Goal: Contribute content: Add original content to the website for others to see

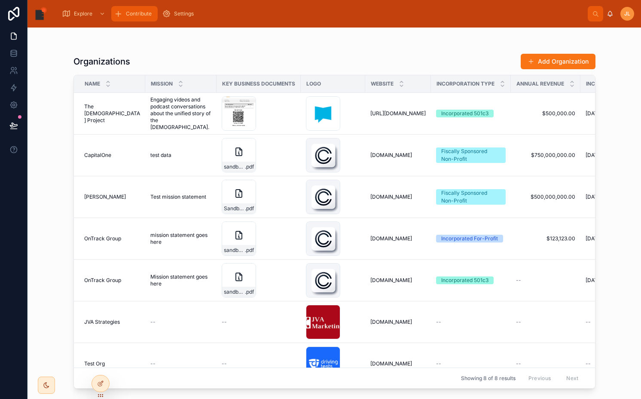
click at [146, 14] on span "Contribute" at bounding box center [139, 13] width 26 height 7
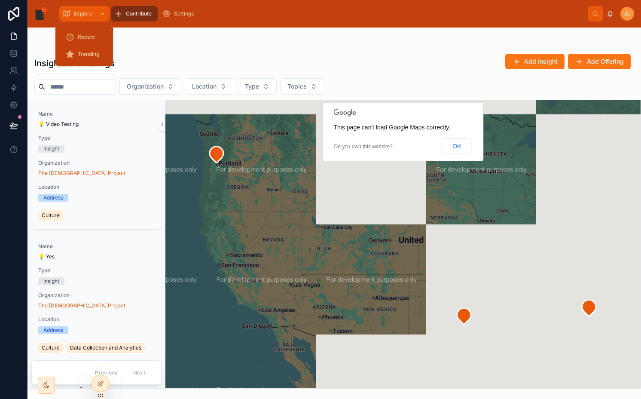
click at [85, 13] on span "Explore" at bounding box center [83, 13] width 18 height 7
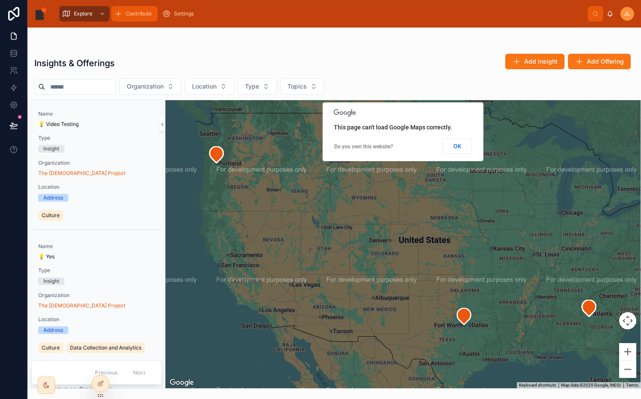
click at [127, 18] on div "Contribute" at bounding box center [134, 14] width 41 height 14
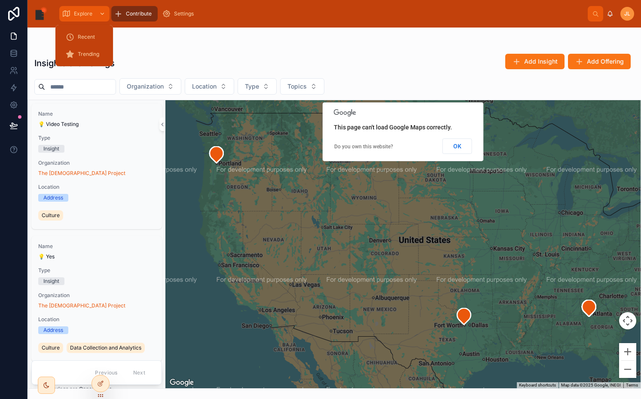
click at [91, 20] on div "Explore" at bounding box center [84, 14] width 45 height 14
click at [136, 21] on link "Contribute" at bounding box center [134, 13] width 46 height 15
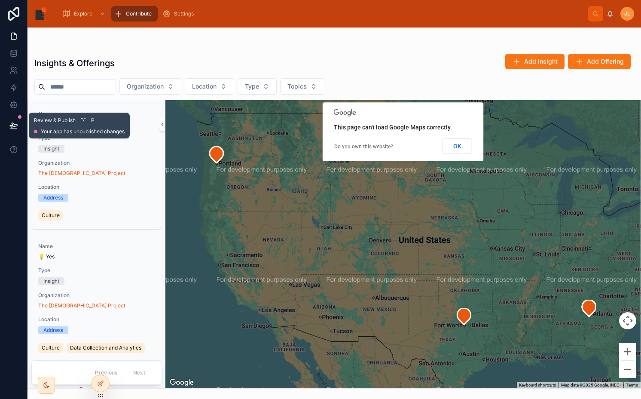
click at [19, 125] on button at bounding box center [13, 125] width 19 height 24
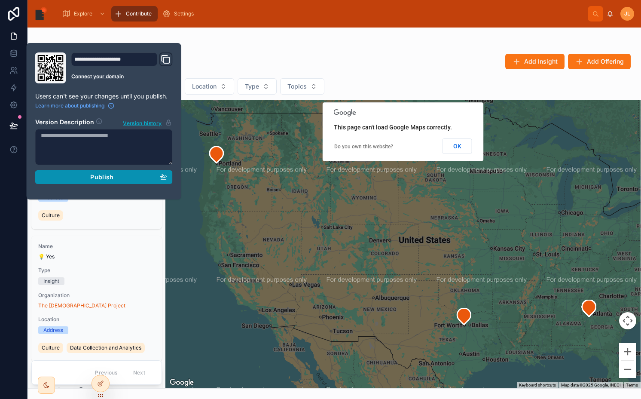
click at [90, 180] on div "Publish" at bounding box center [104, 177] width 126 height 8
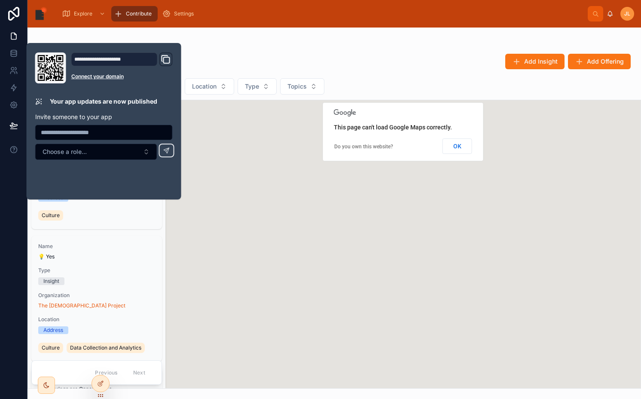
click at [243, 61] on div "Insights & Offerings Add Insight Add Offering" at bounding box center [334, 63] width 600 height 20
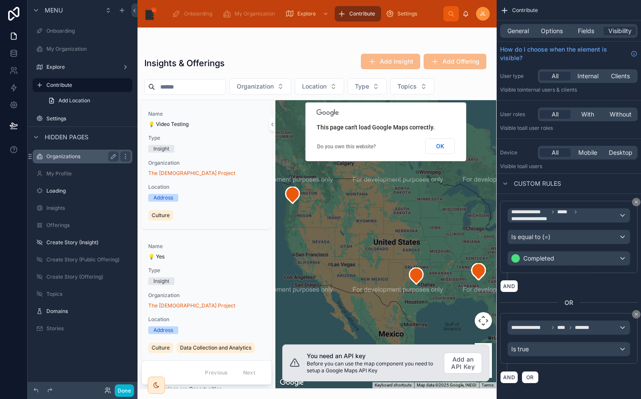
click at [66, 154] on label "Organizations" at bounding box center [80, 156] width 69 height 7
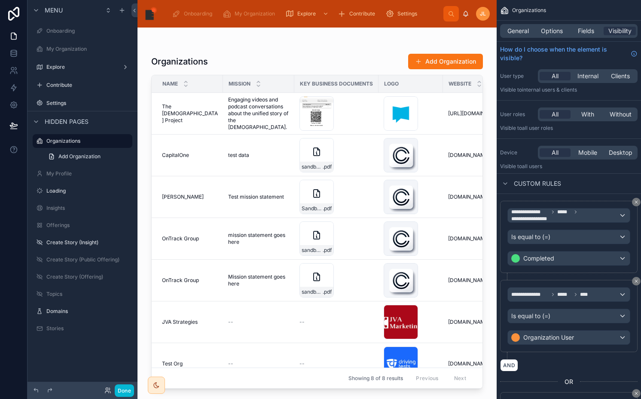
click at [197, 122] on div at bounding box center [316, 207] width 359 height 361
click at [194, 116] on span "The [DEMOGRAPHIC_DATA] Project" at bounding box center [190, 113] width 56 height 21
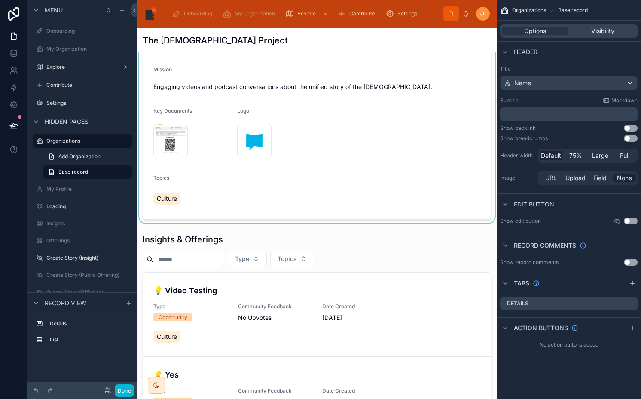
scroll to position [129, 0]
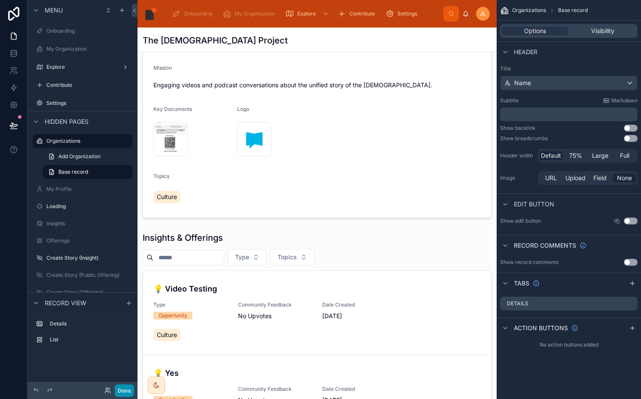
click at [127, 390] on button "Done" at bounding box center [124, 390] width 19 height 12
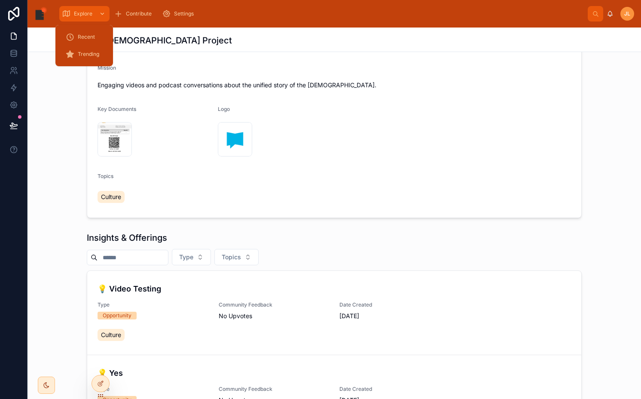
click at [79, 14] on span "Explore" at bounding box center [83, 13] width 18 height 7
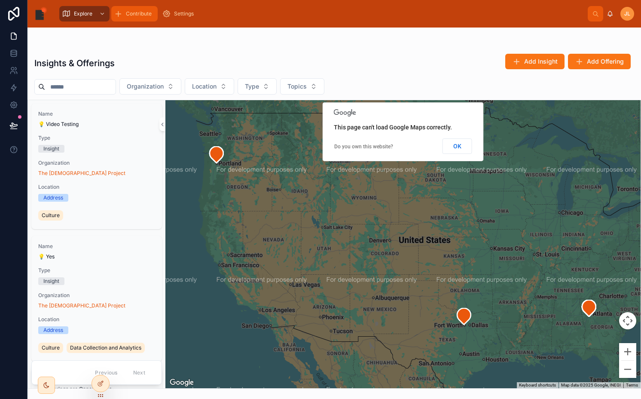
click at [135, 14] on span "Contribute" at bounding box center [139, 13] width 26 height 7
click at [460, 146] on button "OK" at bounding box center [457, 145] width 30 height 15
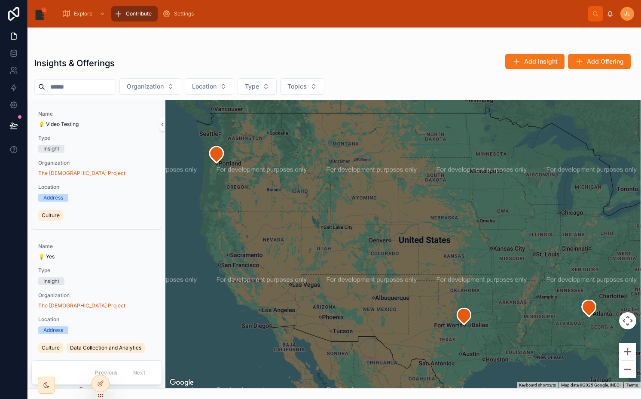
drag, startPoint x: 434, startPoint y: 149, endPoint x: 390, endPoint y: 174, distance: 50.8
click at [390, 174] on div at bounding box center [402, 244] width 475 height 288
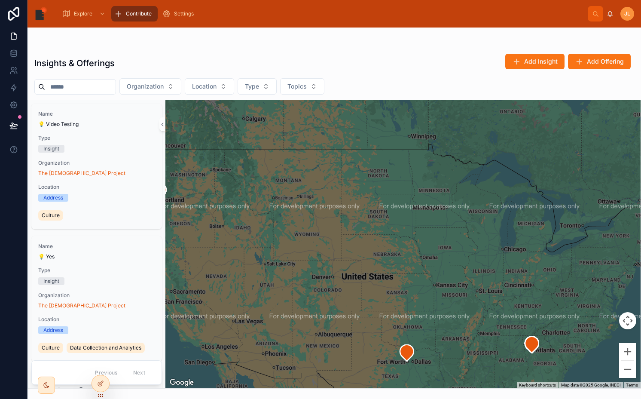
click at [134, 9] on div "Contribute" at bounding box center [134, 14] width 41 height 14
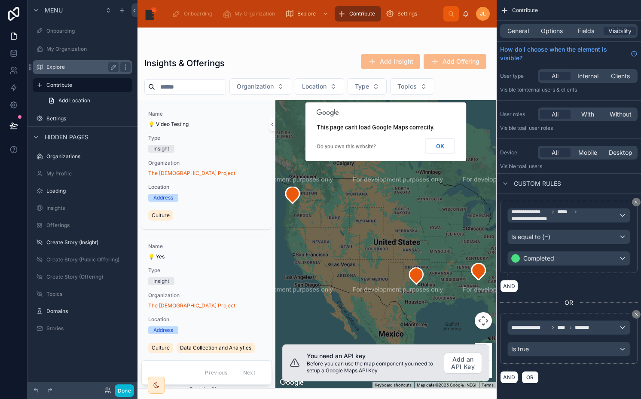
click at [61, 65] on label "Explore" at bounding box center [80, 67] width 69 height 7
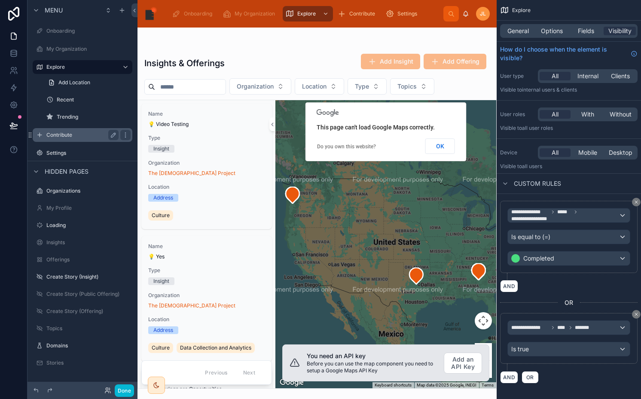
click at [74, 131] on div "Contribute" at bounding box center [82, 135] width 72 height 10
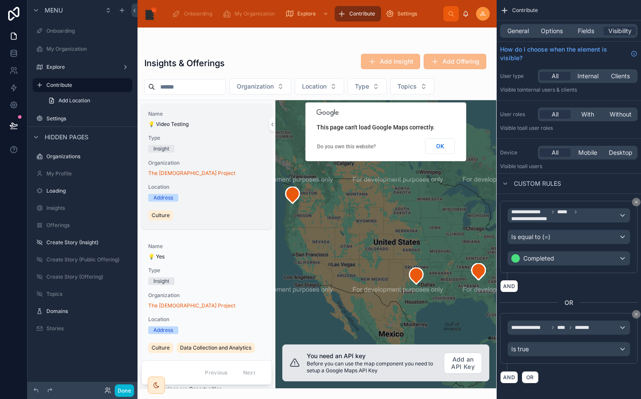
click at [185, 138] on span "Type" at bounding box center [206, 137] width 117 height 7
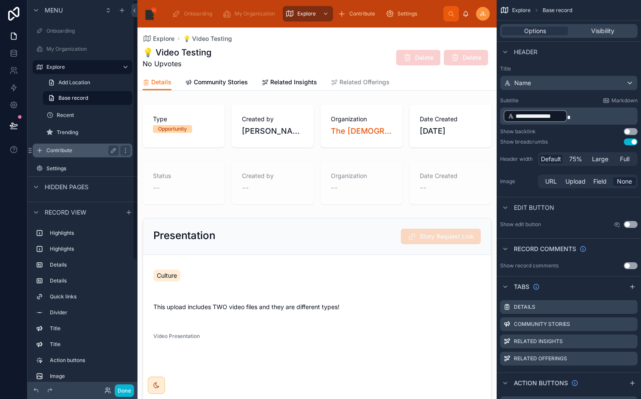
click at [83, 146] on div "Contribute" at bounding box center [82, 150] width 72 height 10
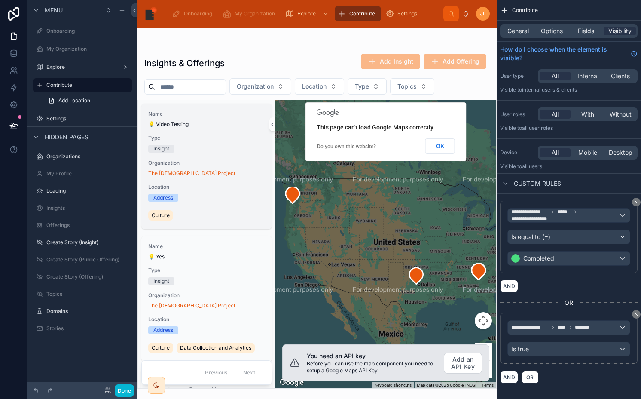
click at [192, 152] on div "Insight" at bounding box center [206, 149] width 117 height 8
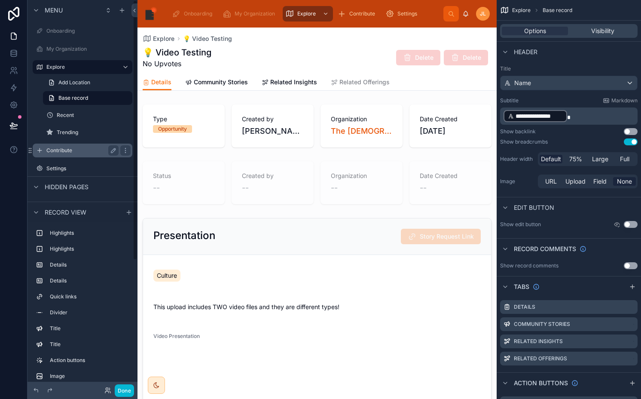
click at [72, 149] on label "Contribute" at bounding box center [80, 150] width 69 height 7
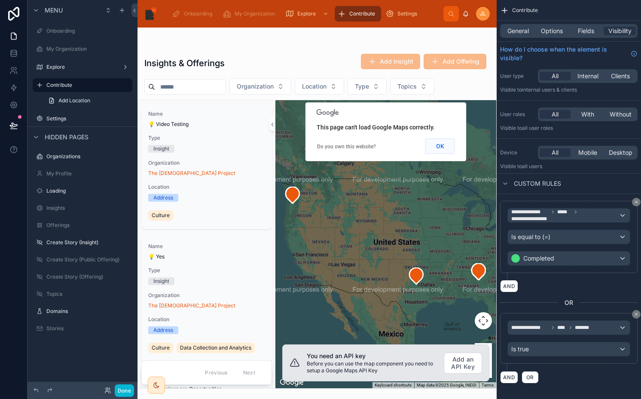
click at [435, 148] on button "OK" at bounding box center [440, 145] width 30 height 15
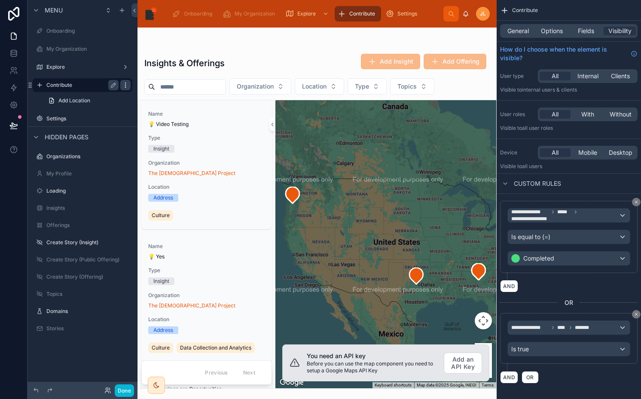
click at [125, 85] on icon "scrollable content" at bounding box center [125, 85] width 7 height 7
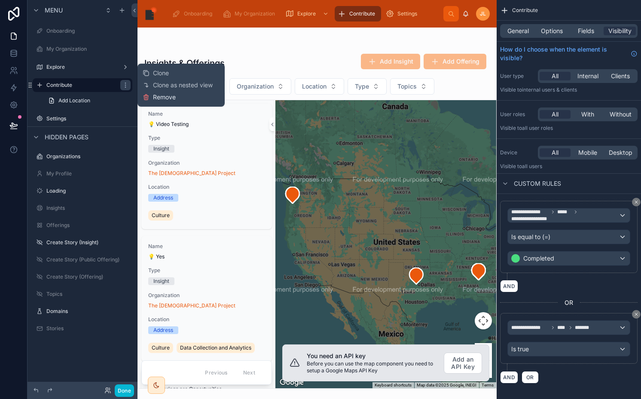
click at [166, 98] on span "Remove" at bounding box center [164, 97] width 23 height 9
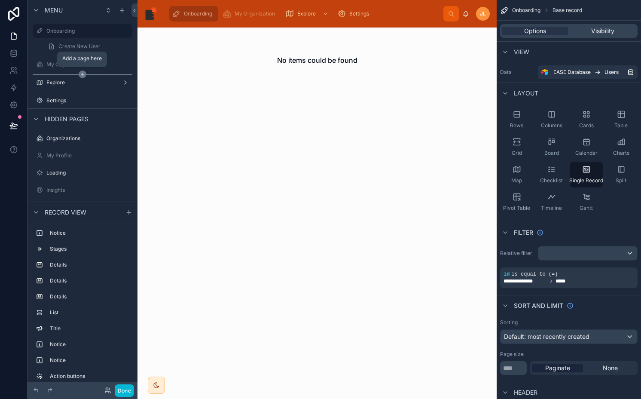
click at [82, 71] on icon "scrollable content" at bounding box center [83, 74] width 8 height 8
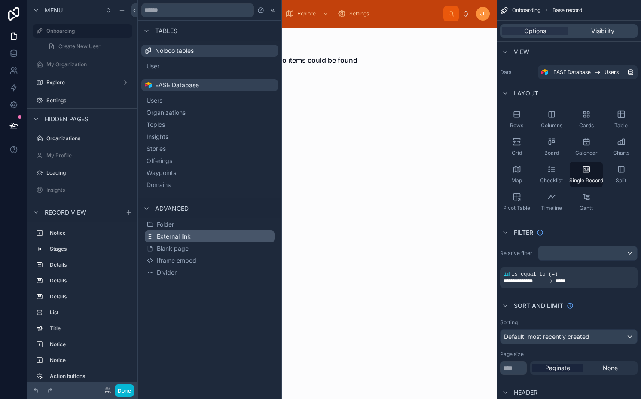
click at [180, 236] on span "External link" at bounding box center [174, 236] width 34 height 9
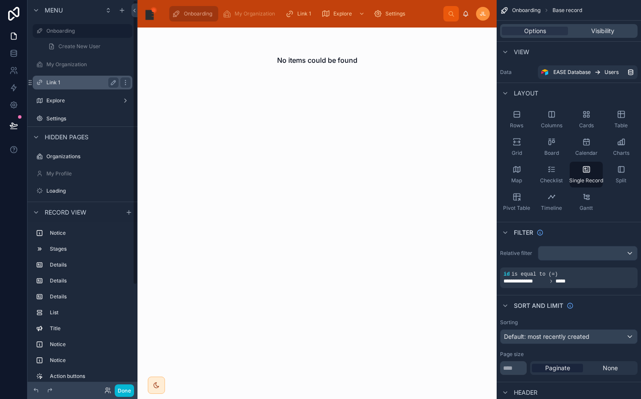
click at [60, 82] on label "Link 1" at bounding box center [80, 82] width 69 height 7
click at [37, 80] on icon "scrollable content" at bounding box center [39, 82] width 7 height 7
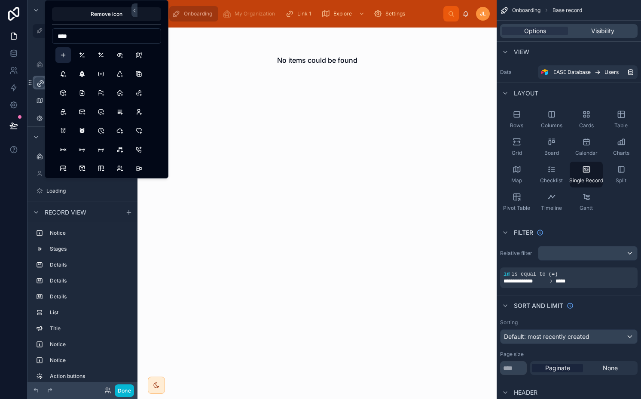
type input "****"
click at [63, 51] on button "Plus" at bounding box center [62, 54] width 15 height 15
click at [221, 140] on div "No items could be found" at bounding box center [316, 212] width 359 height 371
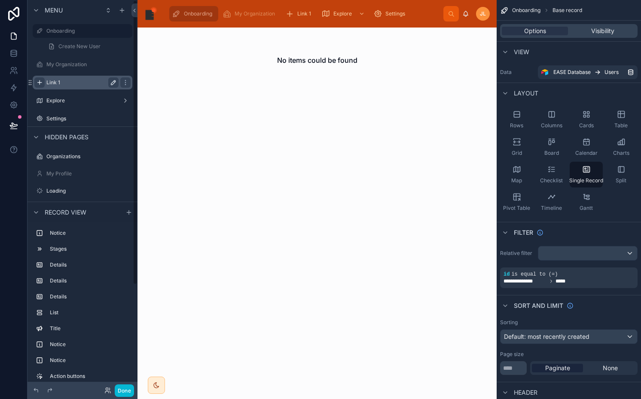
click at [113, 80] on icon "scrollable content" at bounding box center [113, 82] width 7 height 7
click at [88, 80] on input "******" at bounding box center [75, 82] width 58 height 10
type input "**********"
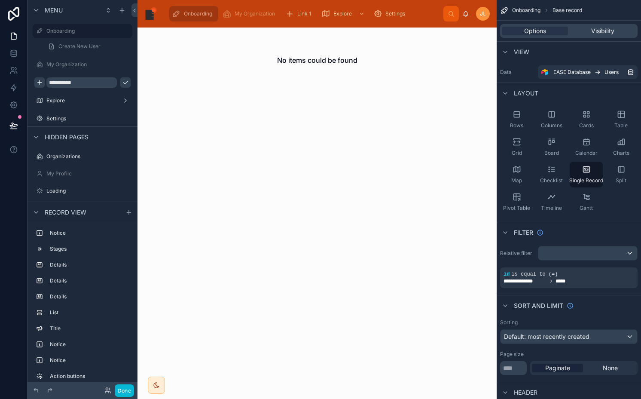
click at [122, 82] on icon "scrollable content" at bounding box center [125, 82] width 7 height 7
click at [90, 81] on label "Contribute" at bounding box center [80, 82] width 69 height 7
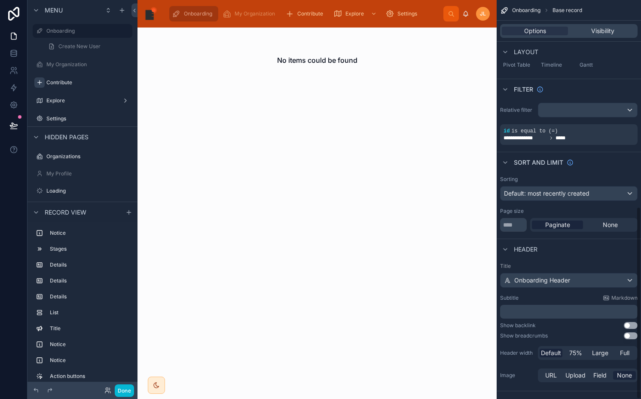
scroll to position [428, 0]
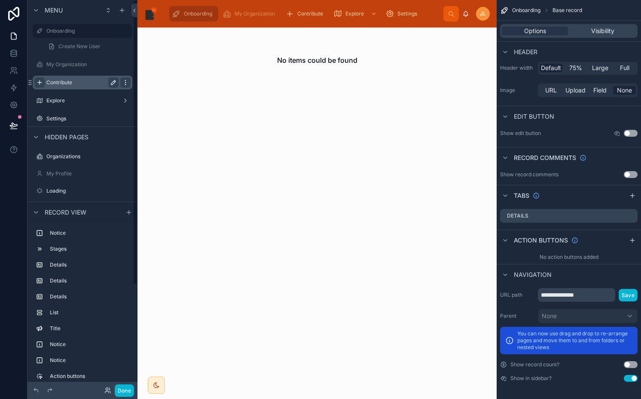
click at [127, 83] on icon "scrollable content" at bounding box center [125, 82] width 7 height 7
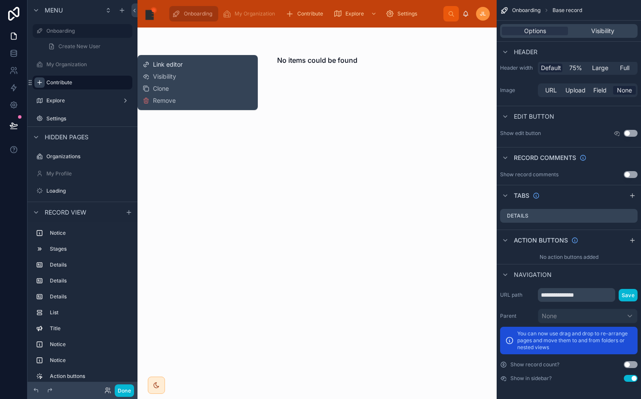
click at [163, 62] on span "Link editor" at bounding box center [168, 64] width 30 height 9
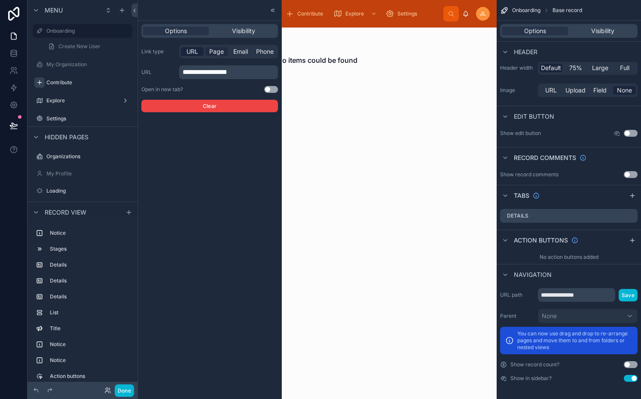
click at [214, 49] on span "Page" at bounding box center [216, 51] width 15 height 9
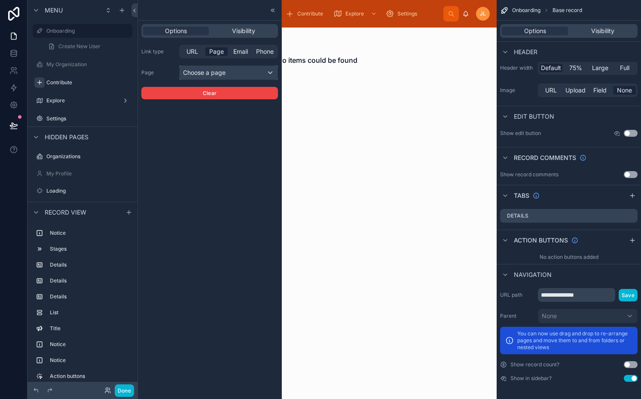
click at [207, 72] on div "Choose a page" at bounding box center [229, 73] width 98 height 14
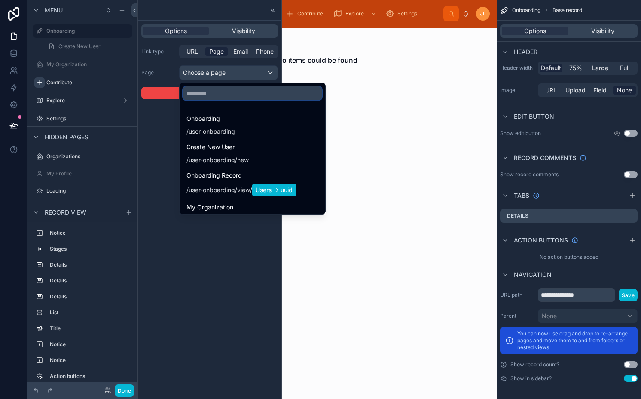
click at [207, 95] on input "text" at bounding box center [252, 93] width 139 height 14
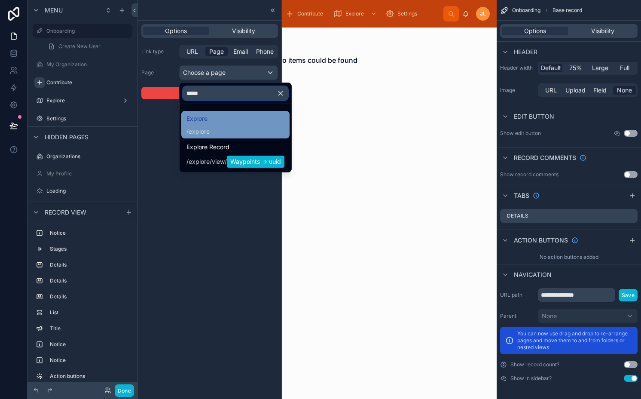
type input "*****"
click at [223, 127] on div "Explore / explore" at bounding box center [235, 124] width 98 height 22
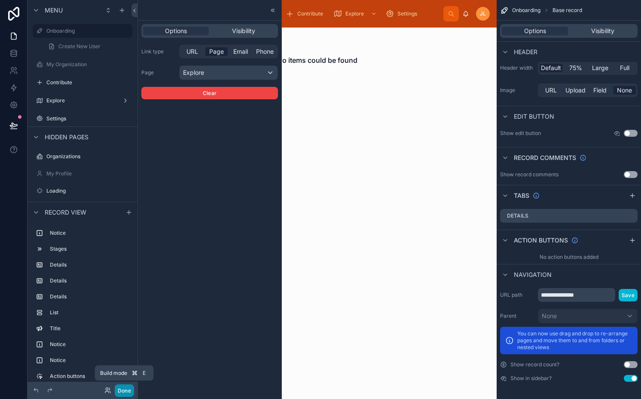
click at [128, 391] on button "Done" at bounding box center [124, 390] width 19 height 12
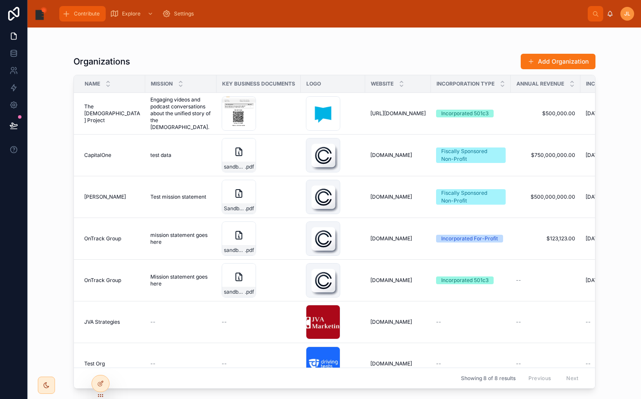
click at [78, 16] on span "Contribute" at bounding box center [87, 13] width 26 height 7
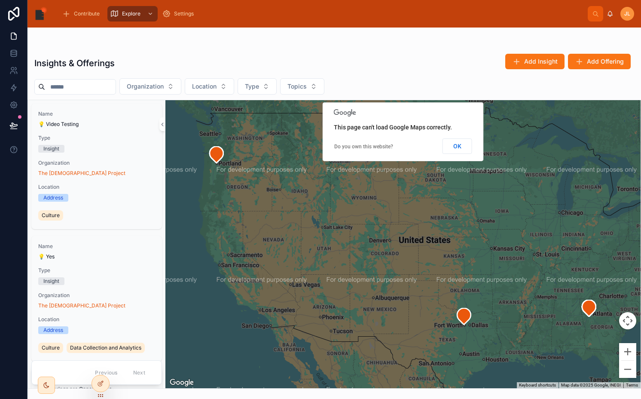
click at [138, 40] on div "Insights & Offerings Add Insight Add Offering Organization Location Type Topics…" at bounding box center [333, 207] width 613 height 361
click at [88, 20] on div "Contribute" at bounding box center [82, 14] width 41 height 14
click at [118, 30] on div "Insights & Offerings Add Insight Add Offering Organization Location Type Topics…" at bounding box center [333, 207] width 613 height 361
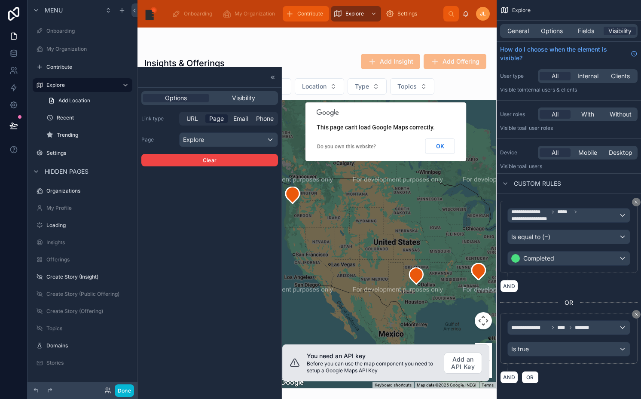
click at [306, 16] on span "Contribute" at bounding box center [310, 13] width 26 height 7
click at [77, 67] on label "Contribute" at bounding box center [86, 67] width 81 height 7
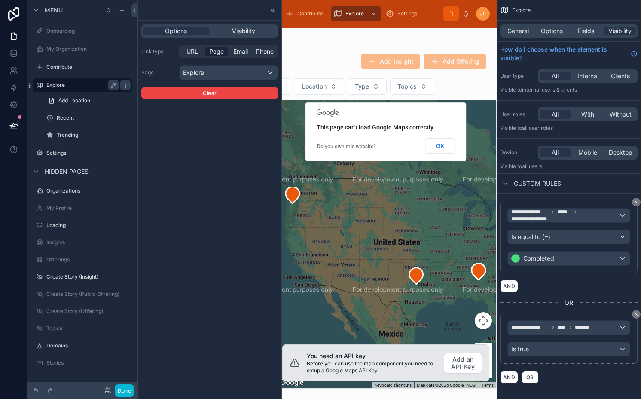
click at [78, 87] on label "Explore" at bounding box center [80, 85] width 69 height 7
click at [247, 28] on span "Visibility" at bounding box center [243, 31] width 23 height 9
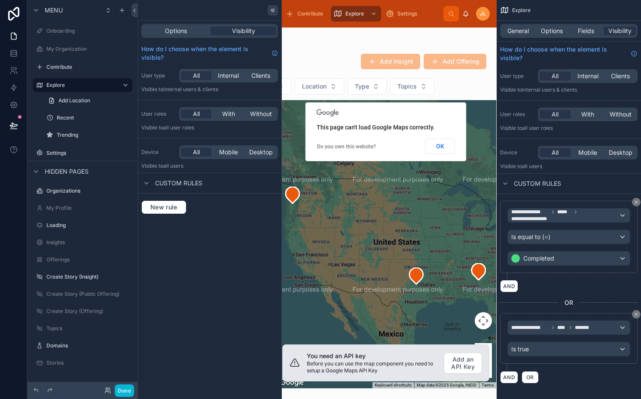
click at [273, 10] on icon at bounding box center [273, 10] width 1 height 3
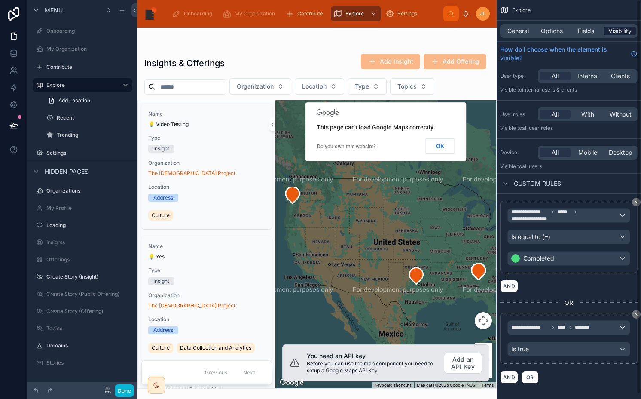
click at [620, 27] on span "Visibility" at bounding box center [619, 31] width 23 height 9
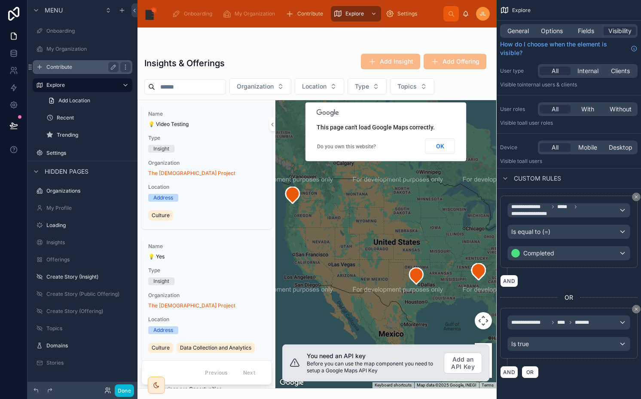
click at [71, 68] on label "Contribute" at bounding box center [80, 67] width 69 height 7
click at [125, 69] on icon "scrollable content" at bounding box center [125, 69] width 0 height 0
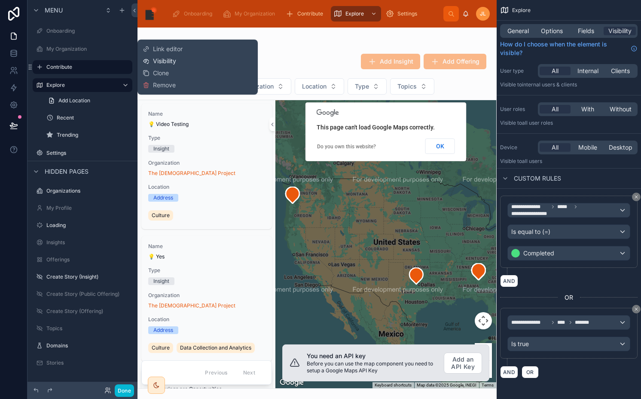
click at [156, 62] on span "Visibility" at bounding box center [164, 61] width 23 height 9
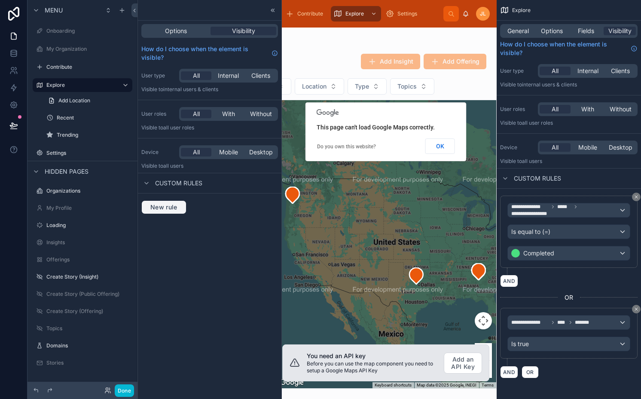
click at [165, 208] on span "New rule" at bounding box center [164, 207] width 34 height 8
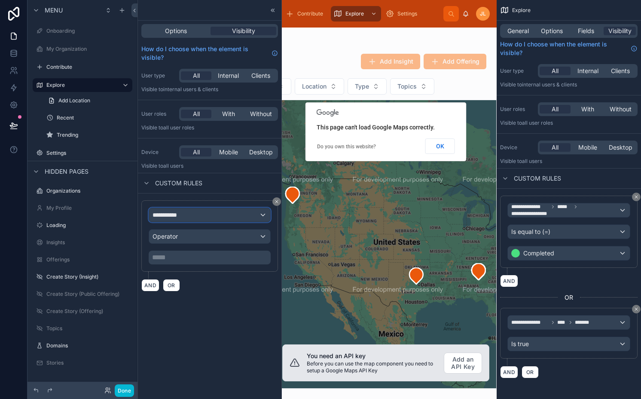
click at [173, 213] on span "**********" at bounding box center [168, 214] width 32 height 9
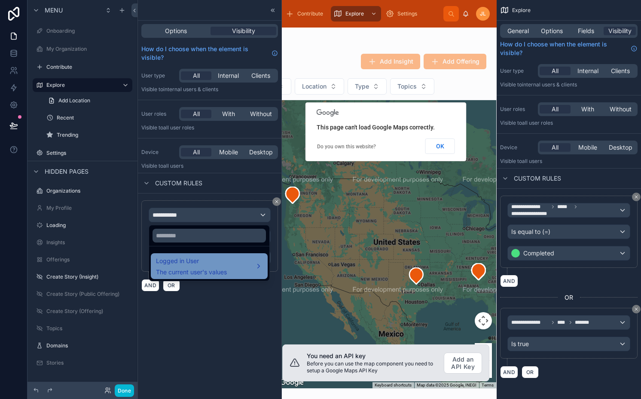
click at [200, 271] on span "The current user's values" at bounding box center [191, 272] width 71 height 9
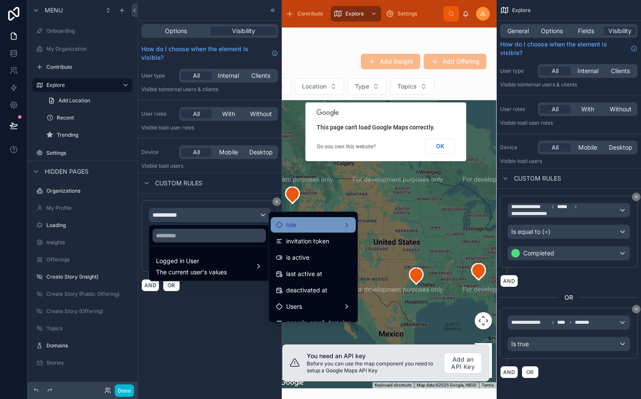
scroll to position [115, 0]
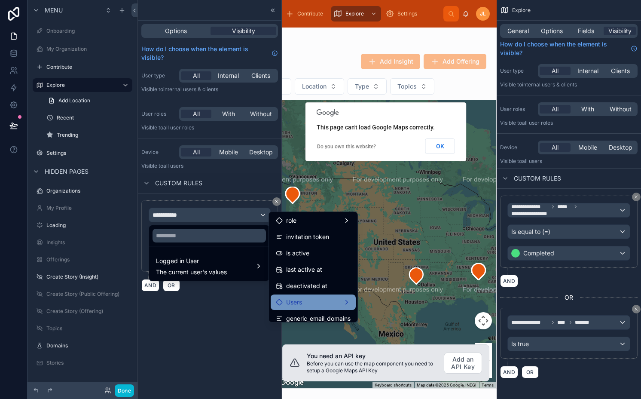
click at [298, 302] on span "Users" at bounding box center [294, 302] width 16 height 10
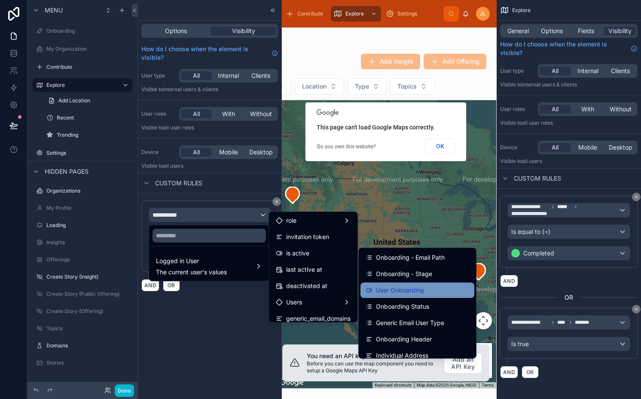
scroll to position [463, 0]
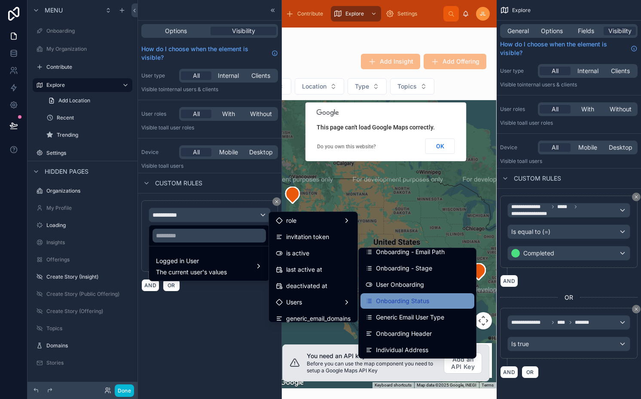
click at [404, 302] on span "Onboarding Status" at bounding box center [402, 301] width 53 height 10
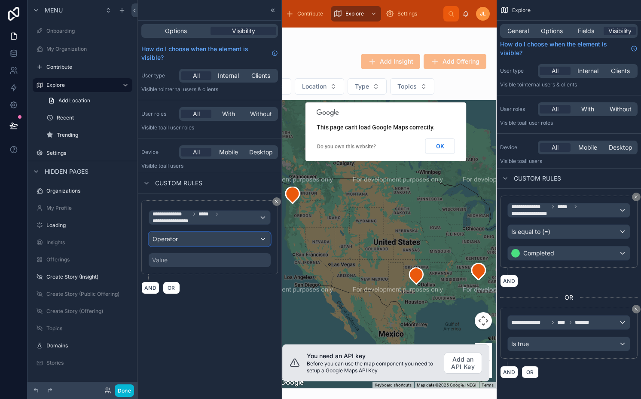
click at [235, 236] on div "Operator" at bounding box center [209, 239] width 121 height 14
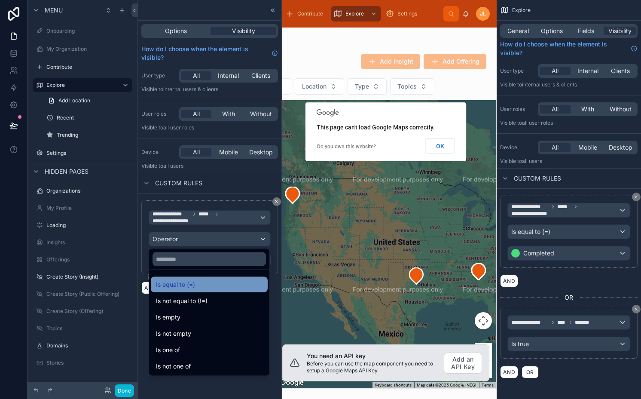
click at [173, 286] on span "Is equal to (=)" at bounding box center [175, 284] width 39 height 10
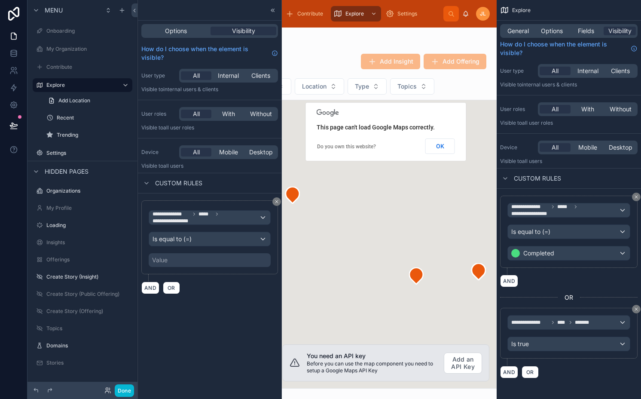
click at [172, 257] on div "Value" at bounding box center [210, 260] width 122 height 14
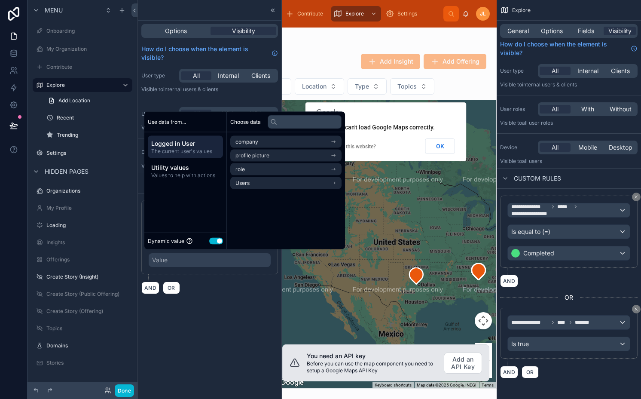
click at [215, 241] on button "Use setting" at bounding box center [216, 240] width 14 height 7
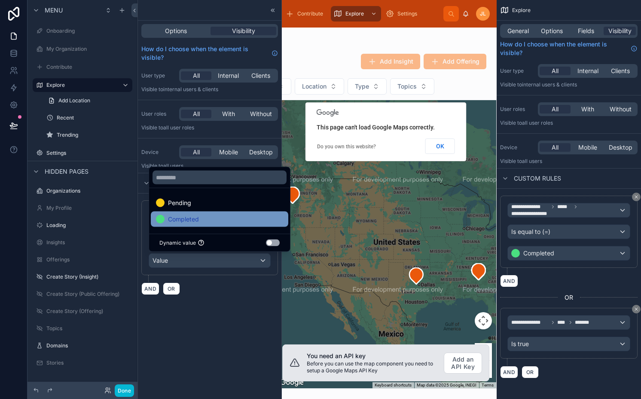
click at [214, 213] on div "Completed" at bounding box center [219, 218] width 137 height 15
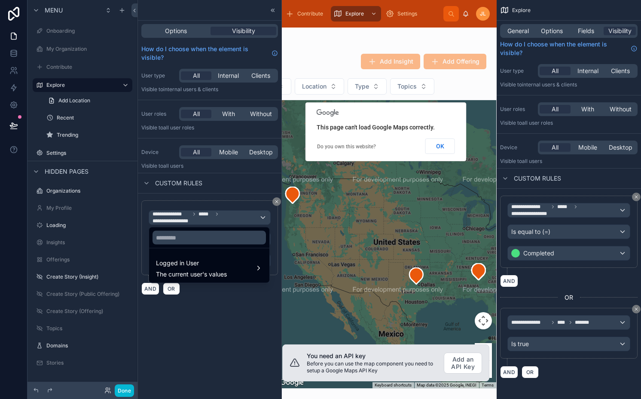
click at [198, 304] on div at bounding box center [209, 199] width 143 height 399
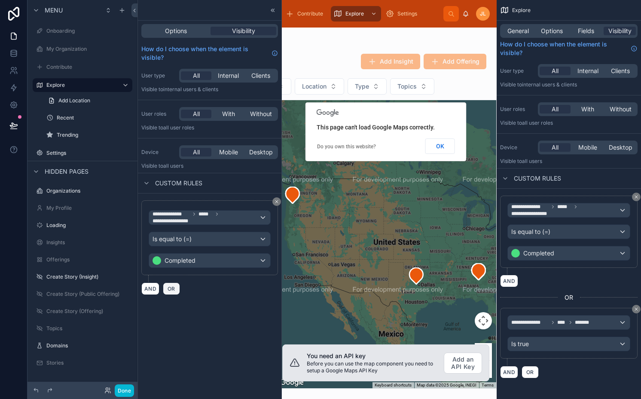
click at [175, 284] on button "OR" at bounding box center [171, 288] width 17 height 12
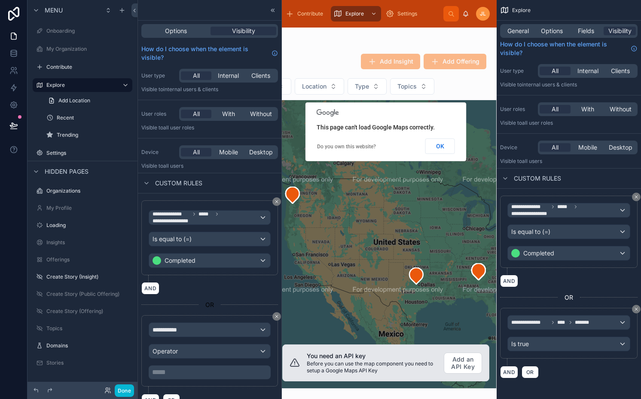
click at [178, 338] on div "**********" at bounding box center [210, 350] width 122 height 57
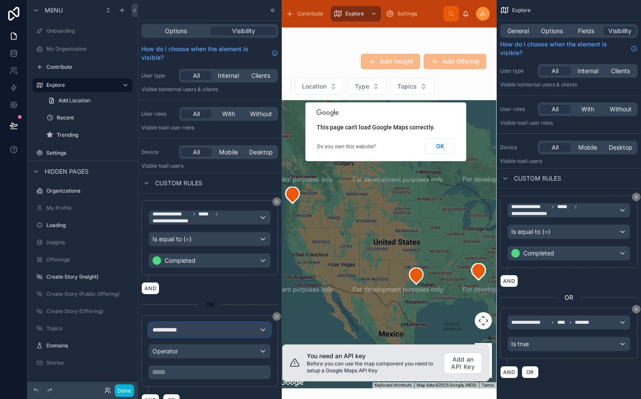
click at [177, 332] on span "**********" at bounding box center [168, 329] width 32 height 9
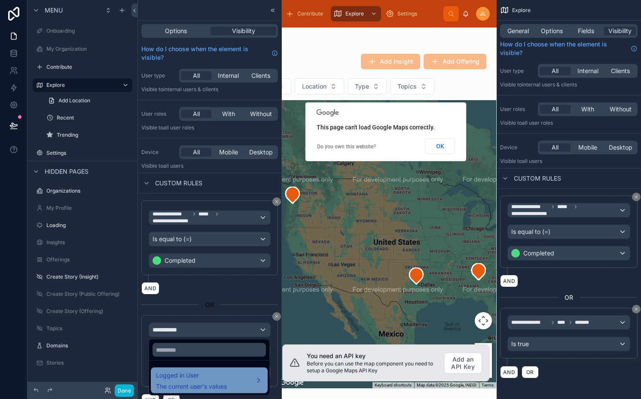
click at [198, 377] on span "Logged in User" at bounding box center [191, 375] width 71 height 10
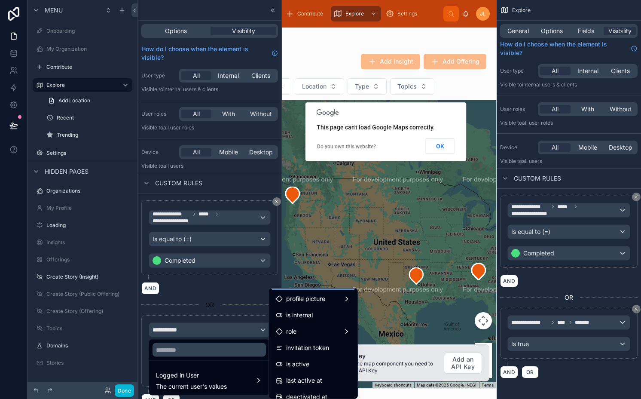
scroll to position [85, 0]
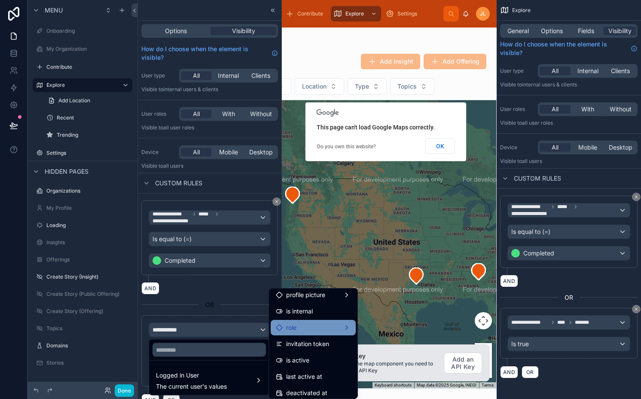
click at [289, 333] on div "role" at bounding box center [313, 327] width 85 height 15
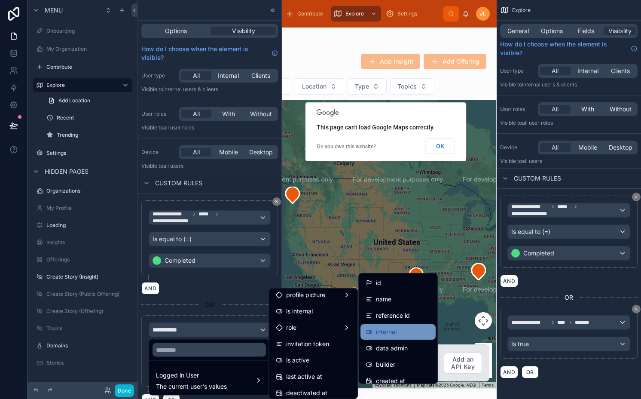
scroll to position [26, 0]
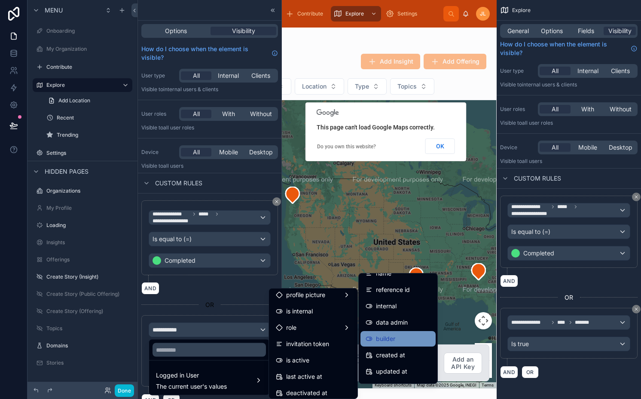
click at [388, 339] on span "builder" at bounding box center [385, 338] width 19 height 10
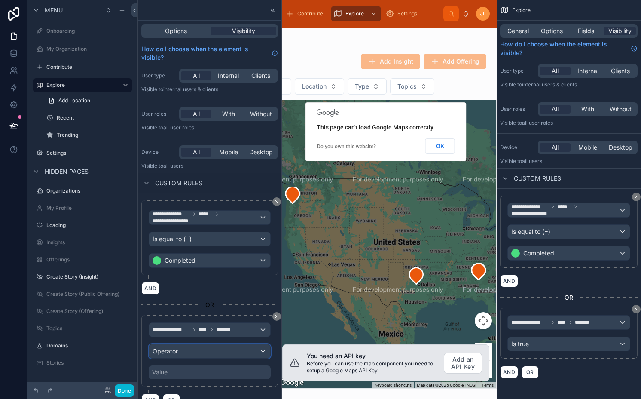
click at [182, 353] on div "Operator" at bounding box center [209, 351] width 121 height 14
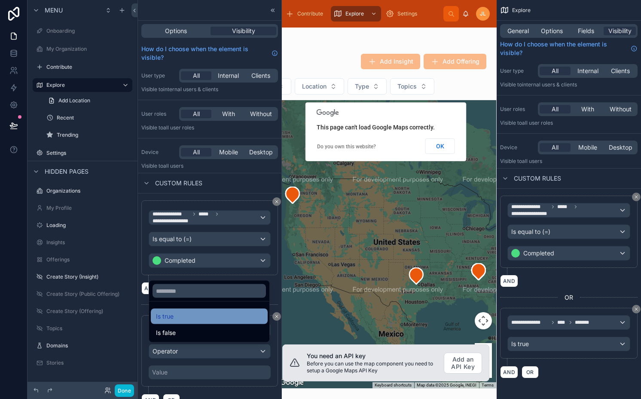
click at [192, 317] on div "Is true" at bounding box center [209, 316] width 107 height 10
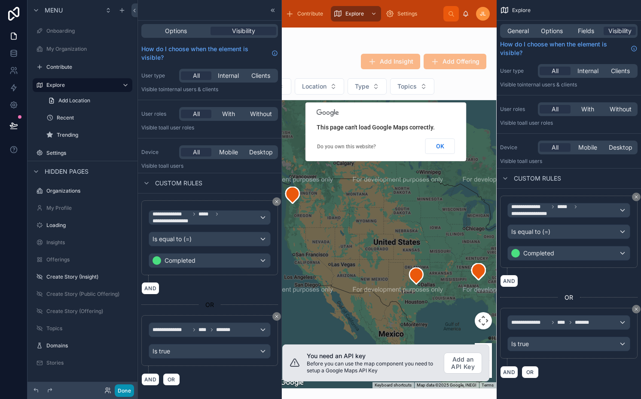
click at [125, 391] on button "Done" at bounding box center [124, 390] width 19 height 12
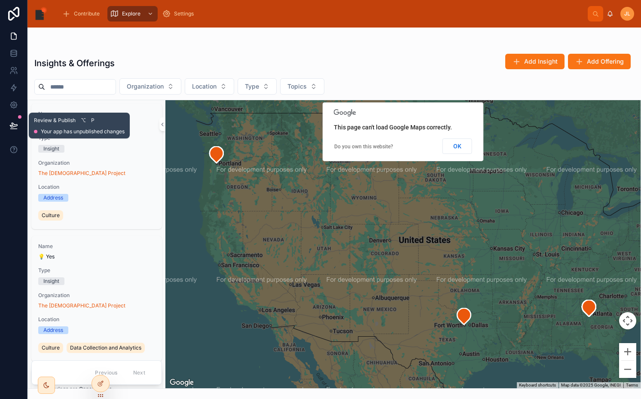
click at [13, 123] on icon at bounding box center [13, 125] width 7 height 4
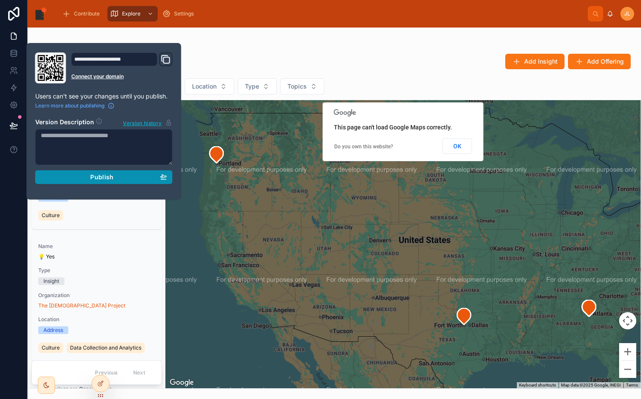
click at [114, 177] on div "Publish" at bounding box center [104, 177] width 126 height 8
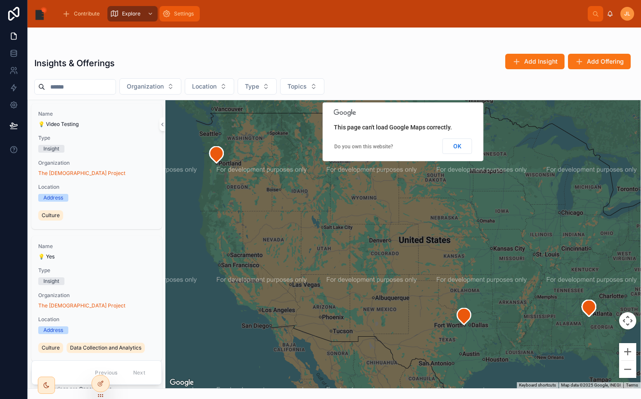
click at [180, 14] on span "Settings" at bounding box center [184, 13] width 20 height 7
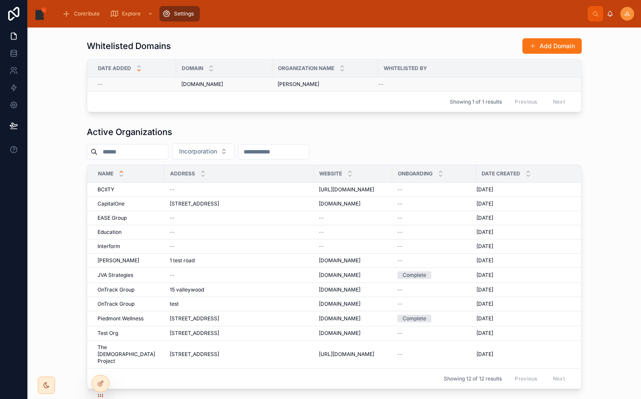
click at [196, 83] on span "[DOMAIN_NAME]" at bounding box center [202, 84] width 42 height 7
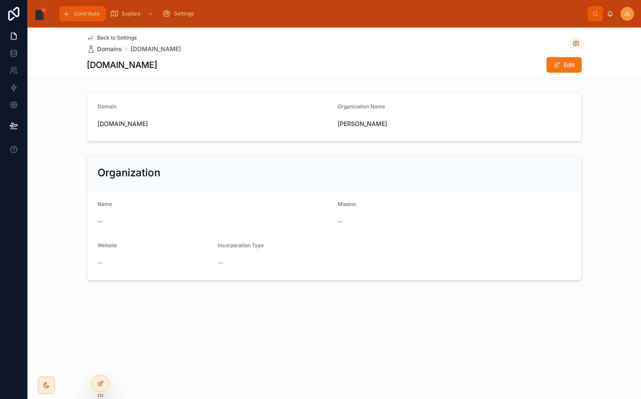
click at [78, 12] on span "Contribute" at bounding box center [87, 13] width 26 height 7
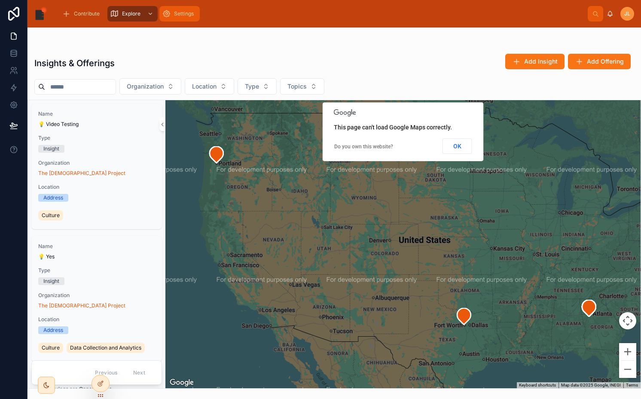
click at [180, 15] on span "Settings" at bounding box center [184, 13] width 20 height 7
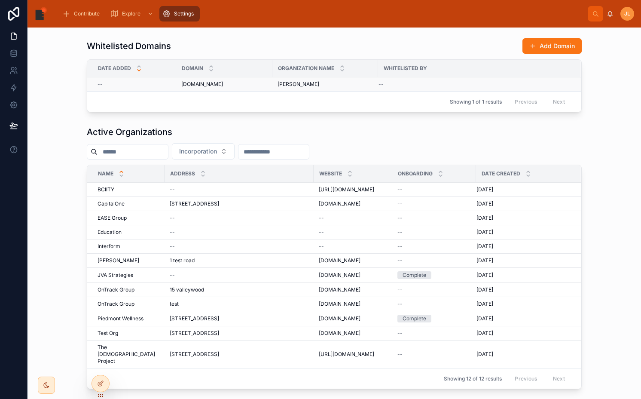
click at [235, 84] on div "[DOMAIN_NAME] [DOMAIN_NAME]" at bounding box center [224, 84] width 86 height 7
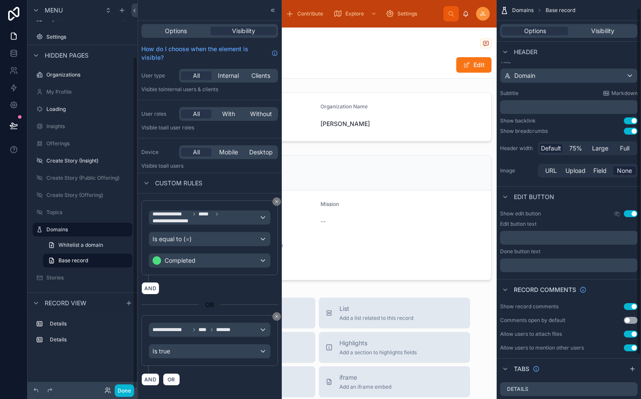
scroll to position [9, 0]
click at [631, 120] on button "Use setting" at bounding box center [631, 119] width 14 height 7
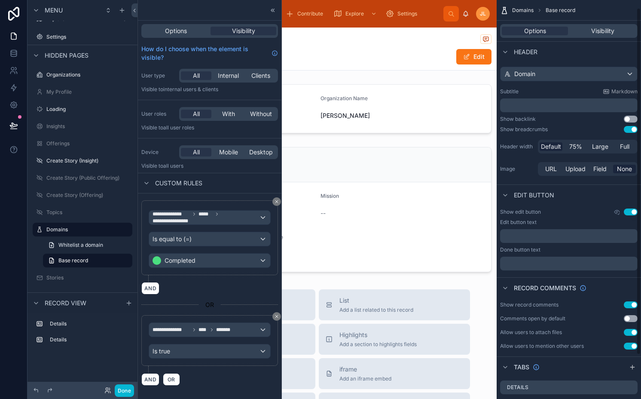
click at [630, 128] on button "Use setting" at bounding box center [631, 129] width 14 height 7
click at [119, 390] on button "Done" at bounding box center [124, 390] width 19 height 12
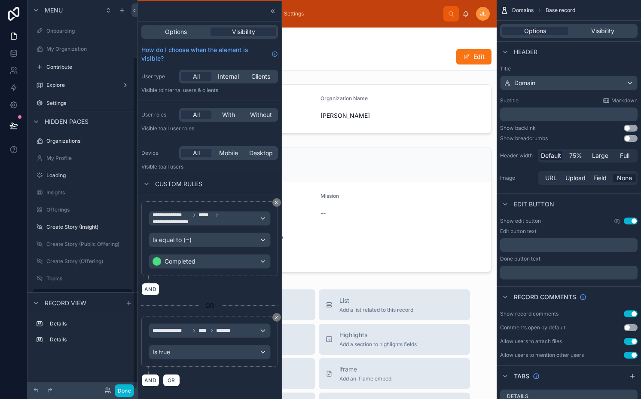
scroll to position [66, 0]
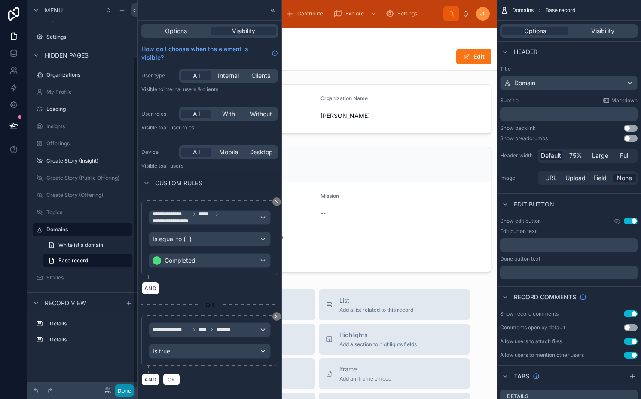
click at [126, 389] on button "Done" at bounding box center [124, 390] width 19 height 12
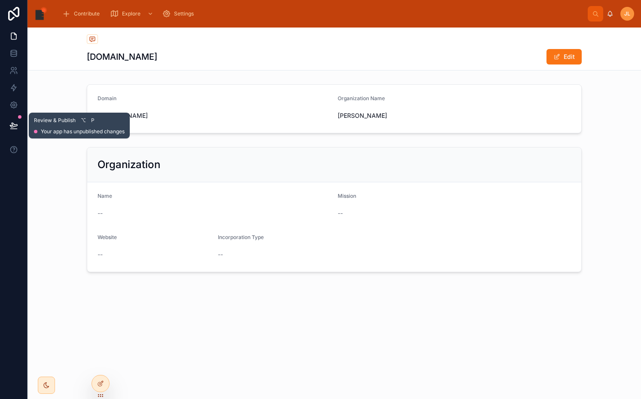
click at [16, 120] on button at bounding box center [13, 125] width 19 height 24
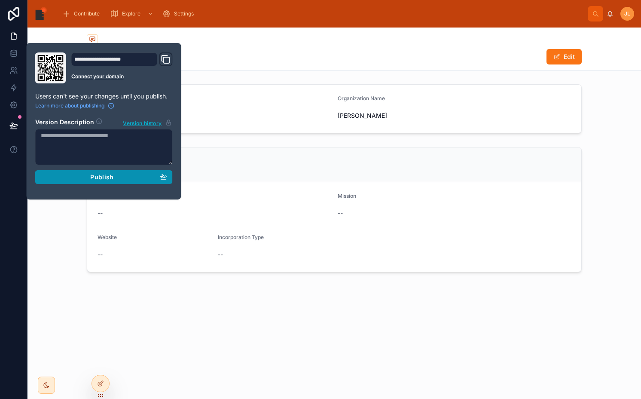
click at [95, 174] on span "Publish" at bounding box center [101, 177] width 23 height 8
